Goal: Information Seeking & Learning: Learn about a topic

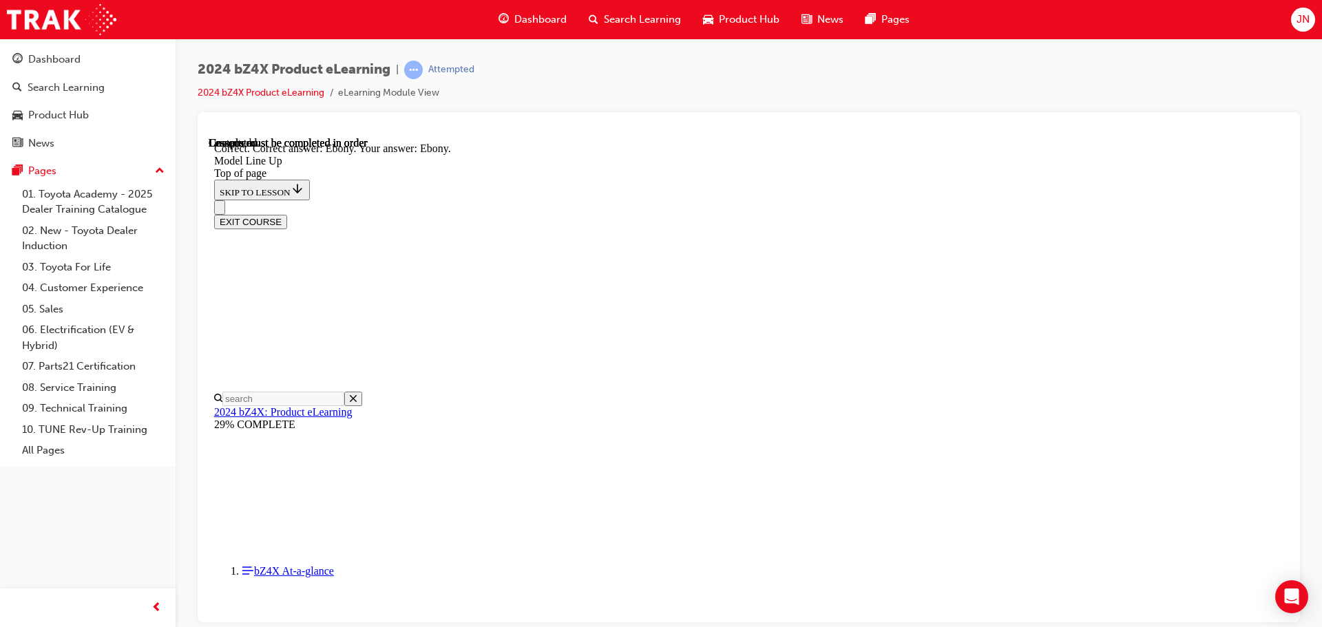
scroll to position [2817, 0]
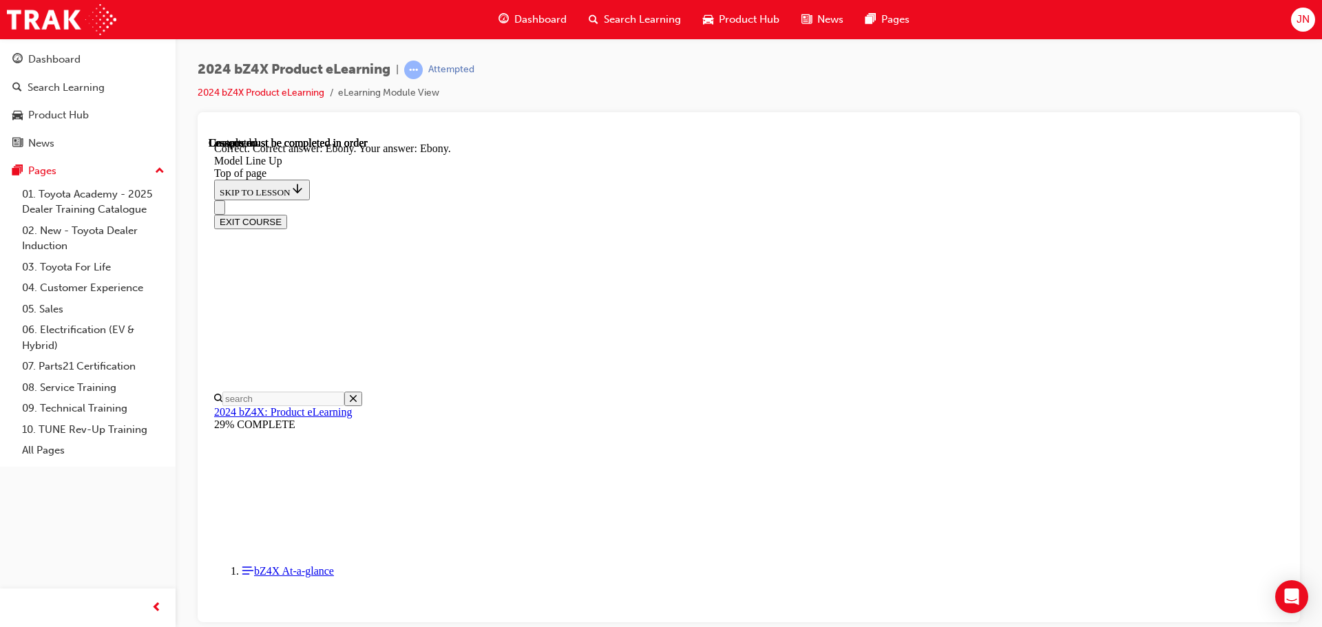
scroll to position [2887, 0]
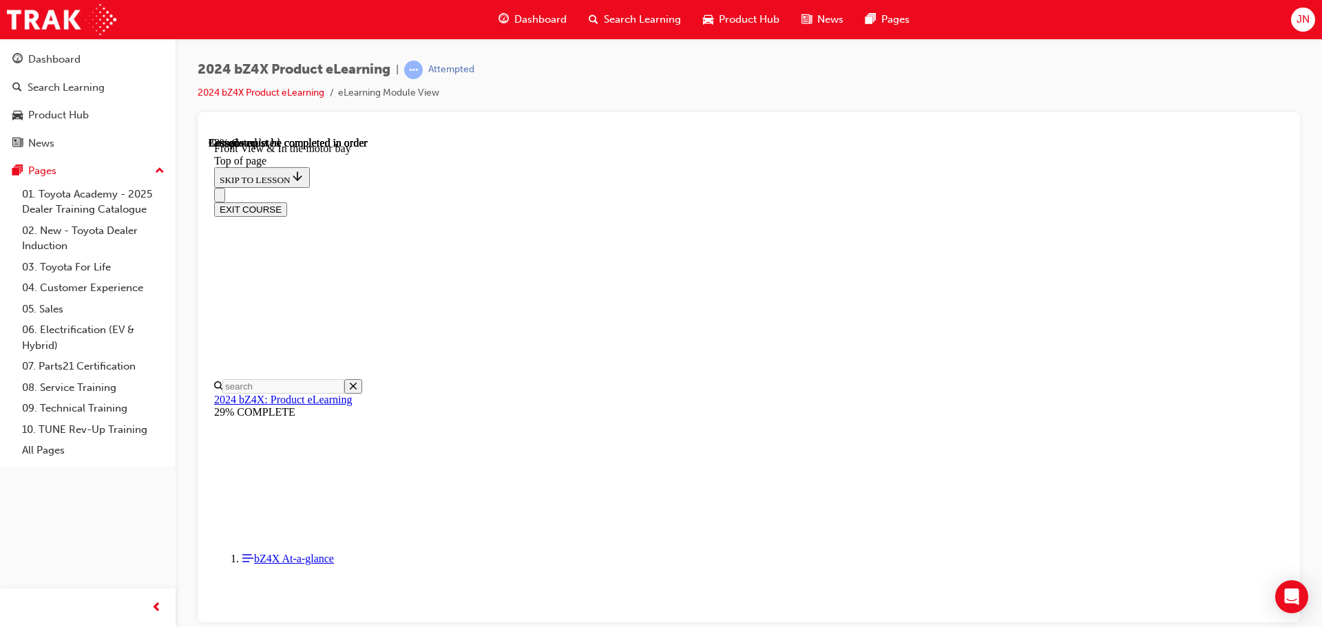
scroll to position [112, 0]
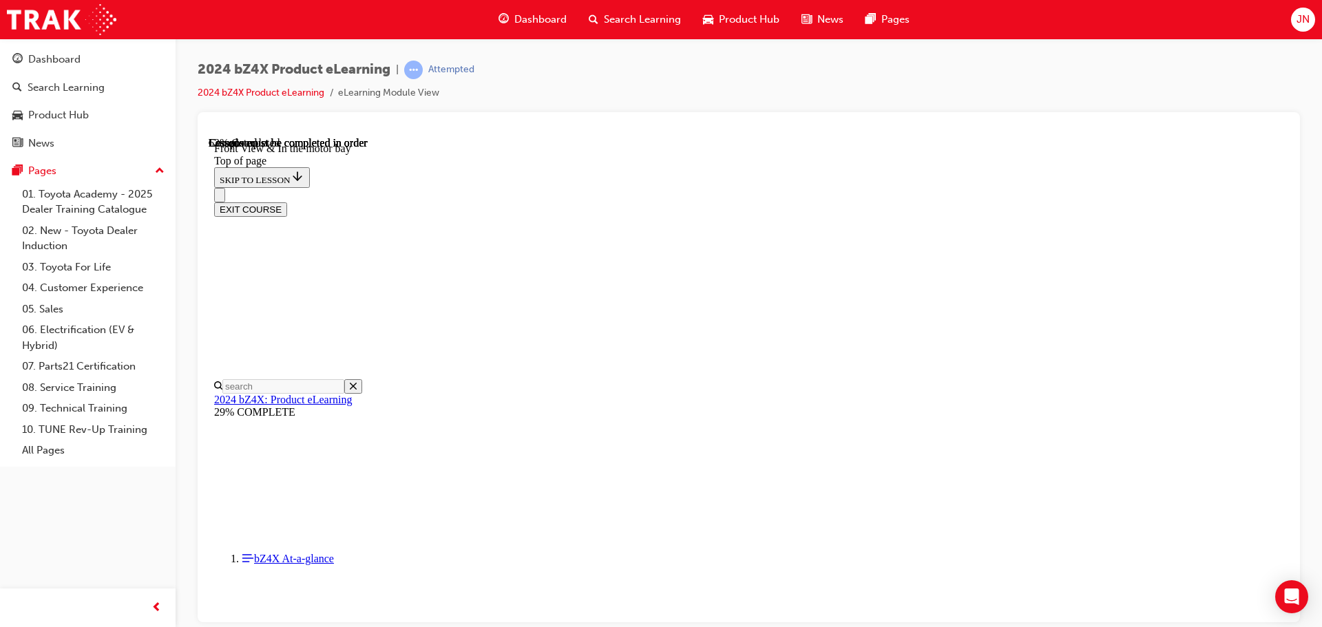
scroll to position [350, 0]
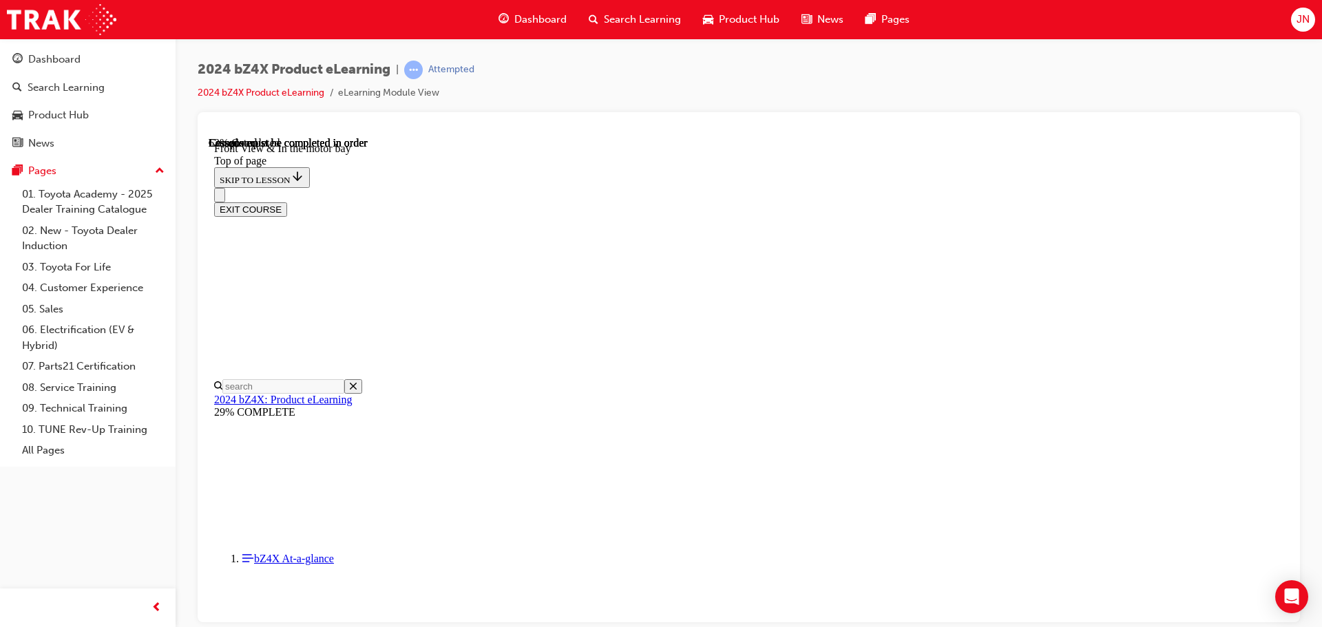
drag, startPoint x: 1150, startPoint y: 464, endPoint x: 1158, endPoint y: 467, distance: 8.1
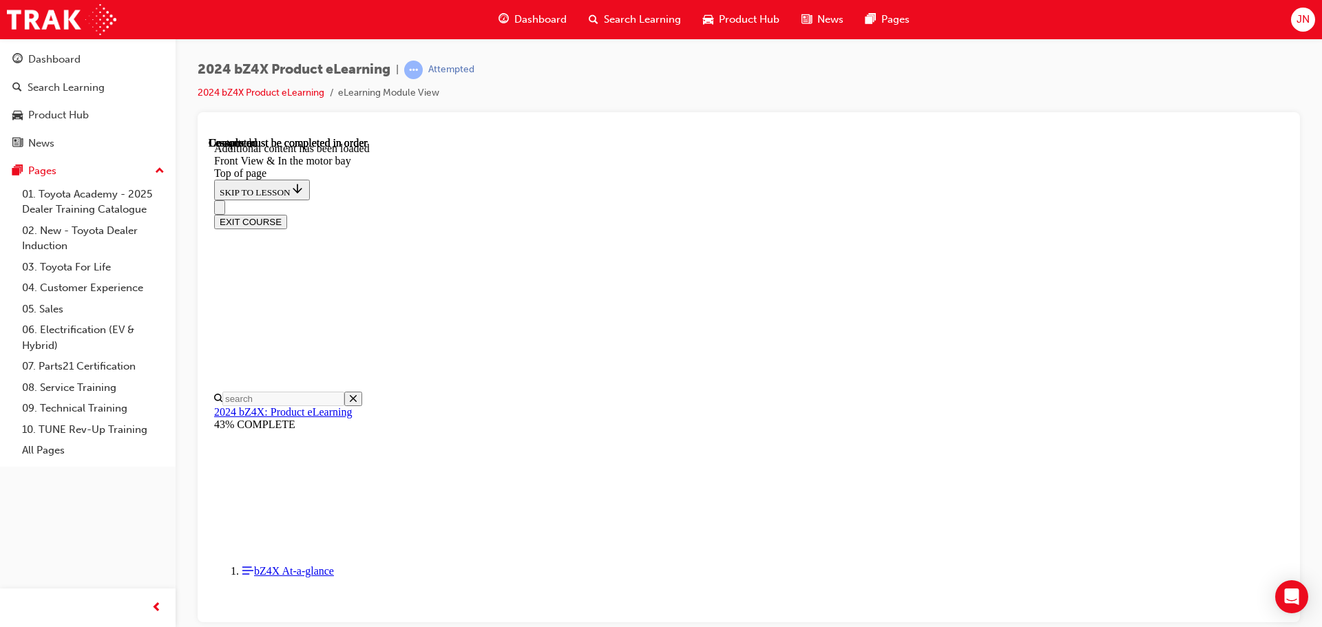
scroll to position [1505, 0]
drag, startPoint x: 785, startPoint y: 304, endPoint x: 849, endPoint y: 307, distance: 64.1
drag, startPoint x: 810, startPoint y: 361, endPoint x: 852, endPoint y: 358, distance: 42.8
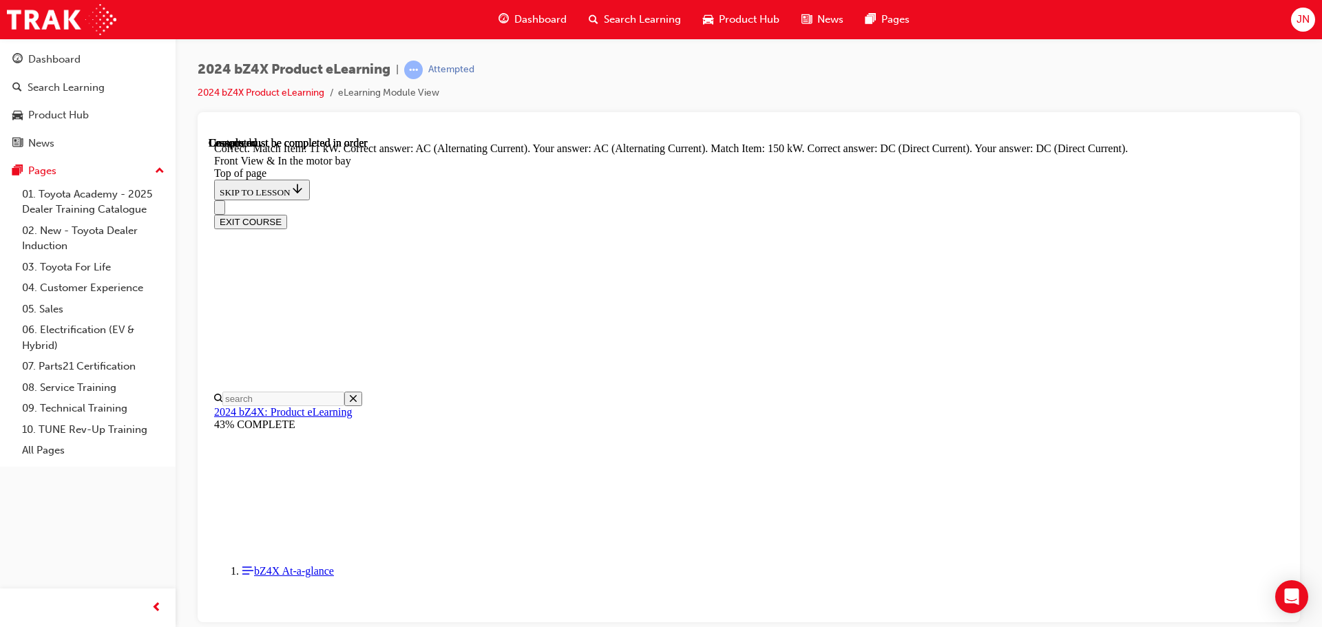
scroll to position [1597, 0]
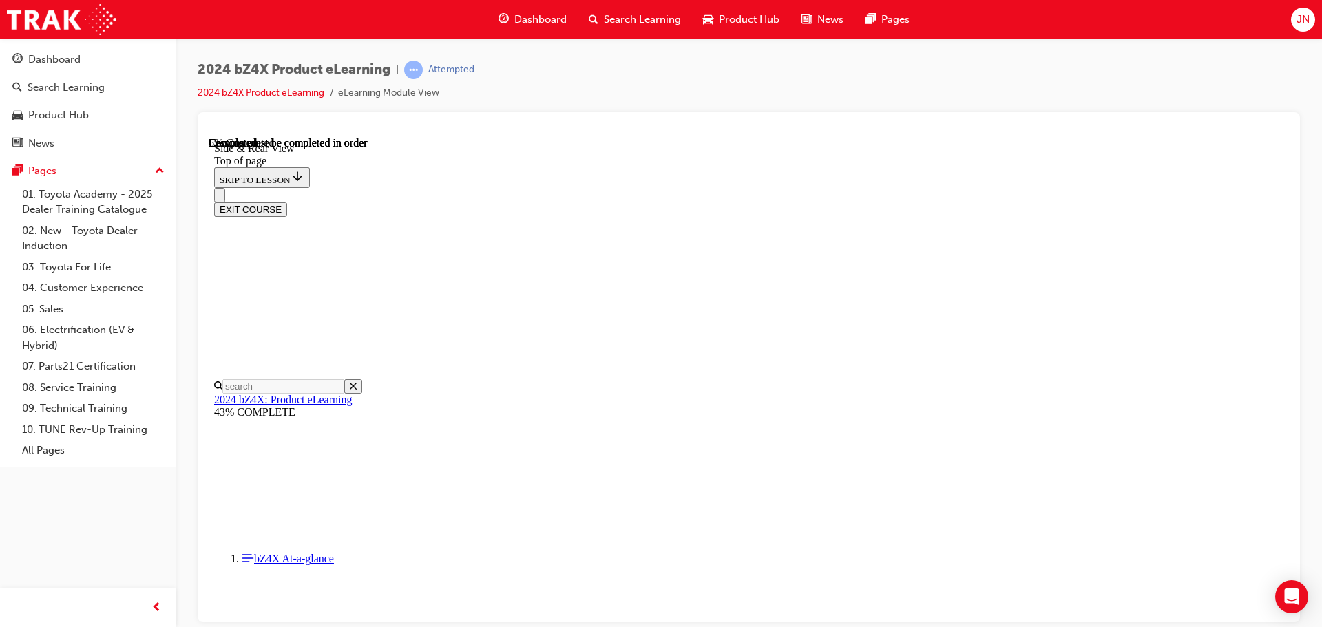
scroll to position [387, 0]
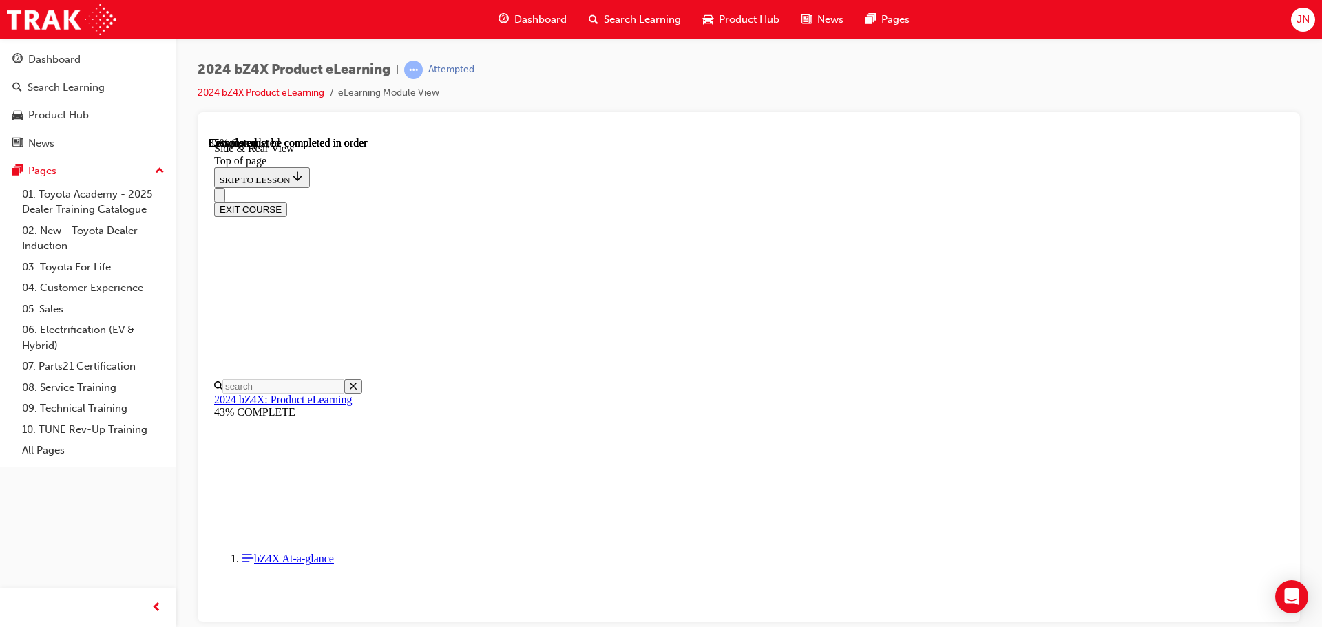
scroll to position [1845, 0]
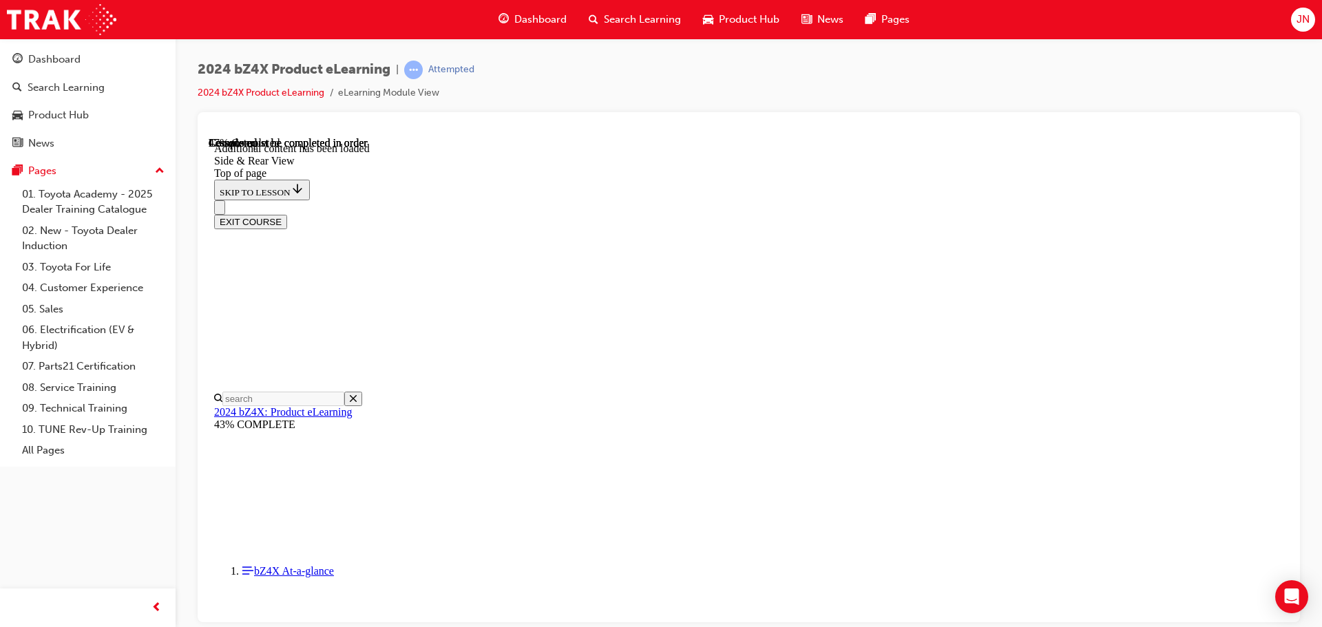
scroll to position [2368, 0]
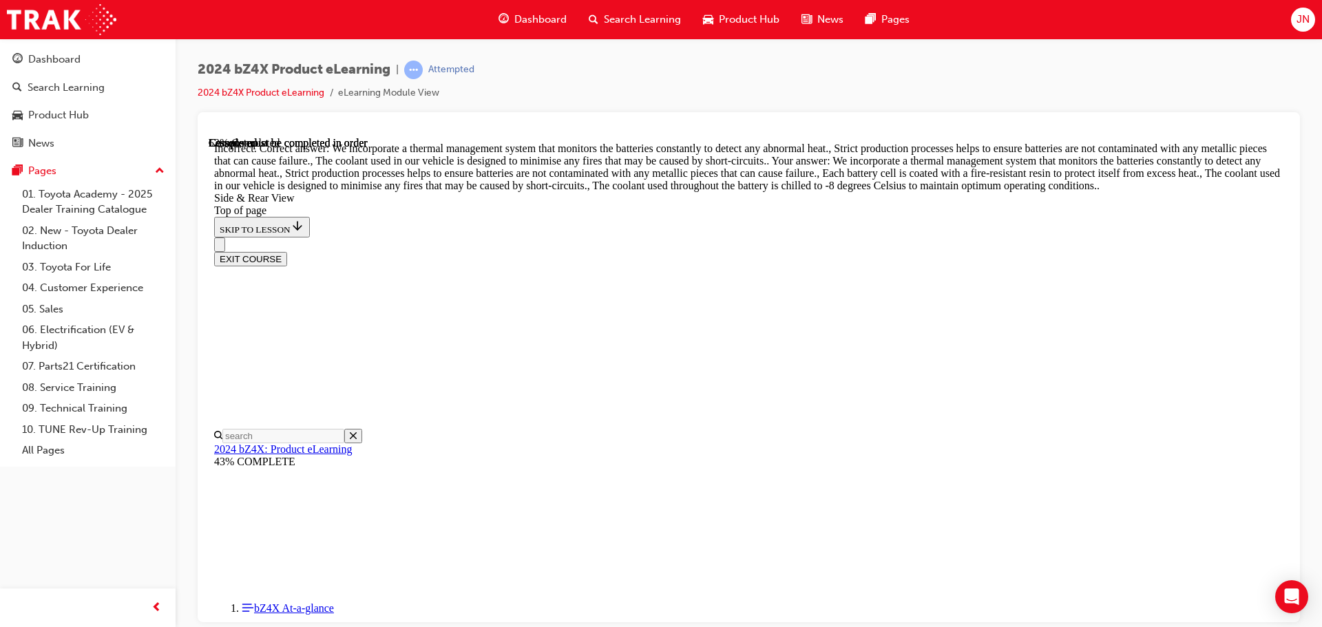
scroll to position [2635, 0]
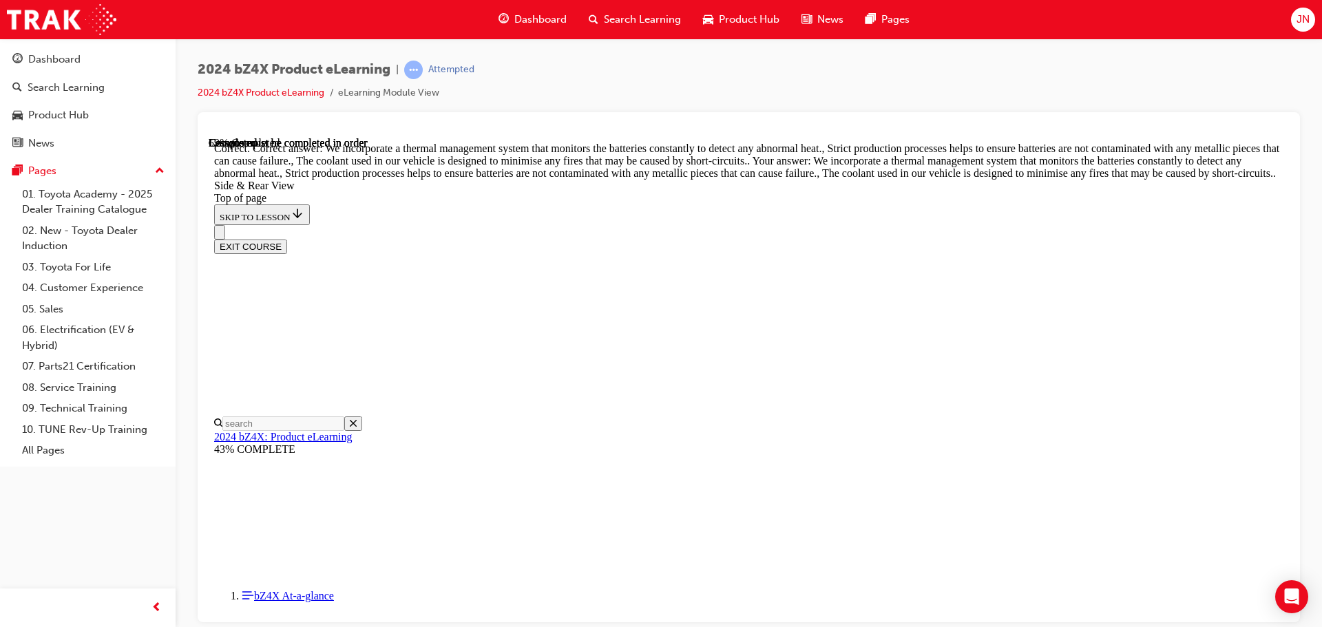
scroll to position [3072, 0]
